Goal: Find specific page/section: Find specific page/section

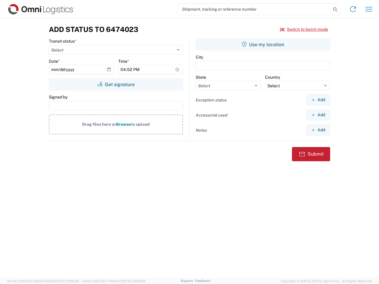
click at [254, 9] on input "search" at bounding box center [254, 9] width 153 height 11
click at [335, 9] on icon at bounding box center [335, 9] width 8 height 8
click at [353, 9] on icon at bounding box center [352, 8] width 9 height 9
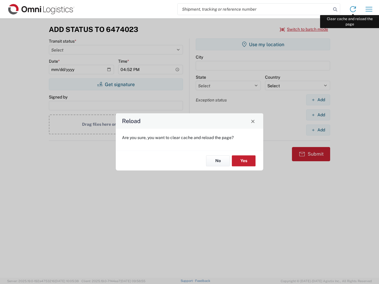
click at [369, 9] on div "Reload Are you sure, you want to clear cache and reload the page? No Yes" at bounding box center [189, 142] width 379 height 284
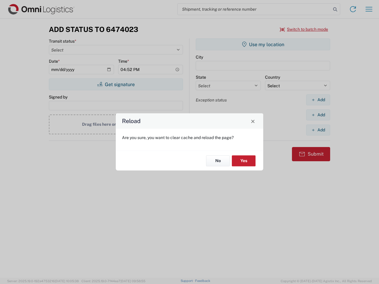
click at [304, 29] on div "Reload Are you sure, you want to clear cache and reload the page? No Yes" at bounding box center [189, 142] width 379 height 284
click at [116, 84] on div "Reload Are you sure, you want to clear cache and reload the page? No Yes" at bounding box center [189, 142] width 379 height 284
click at [263, 44] on div "Reload Are you sure, you want to clear cache and reload the page? No Yes" at bounding box center [189, 142] width 379 height 284
click at [318, 100] on div "Reload Are you sure, you want to clear cache and reload the page? No Yes" at bounding box center [189, 142] width 379 height 284
click at [318, 115] on div "Reload Are you sure, you want to clear cache and reload the page? No Yes" at bounding box center [189, 142] width 379 height 284
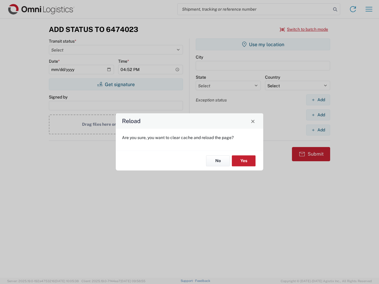
click at [318, 130] on div "Reload Are you sure, you want to clear cache and reload the page? No Yes" at bounding box center [189, 142] width 379 height 284
